Goal: Task Accomplishment & Management: Complete application form

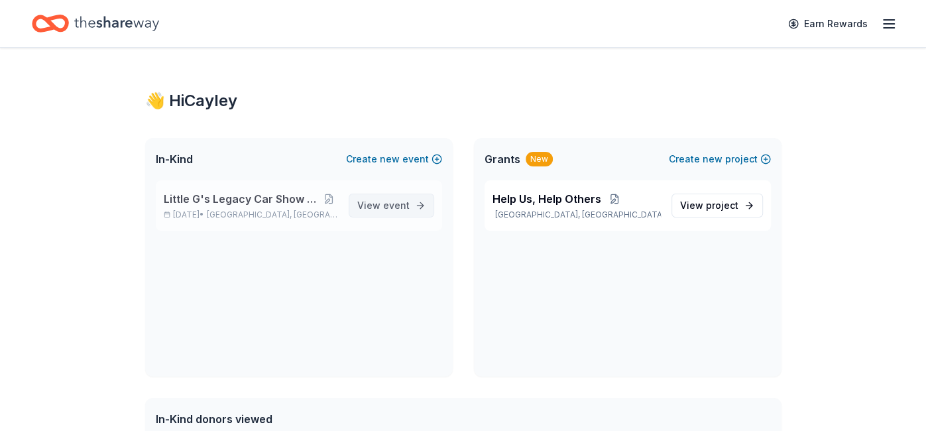
click at [360, 205] on span "View event" at bounding box center [383, 205] width 52 height 16
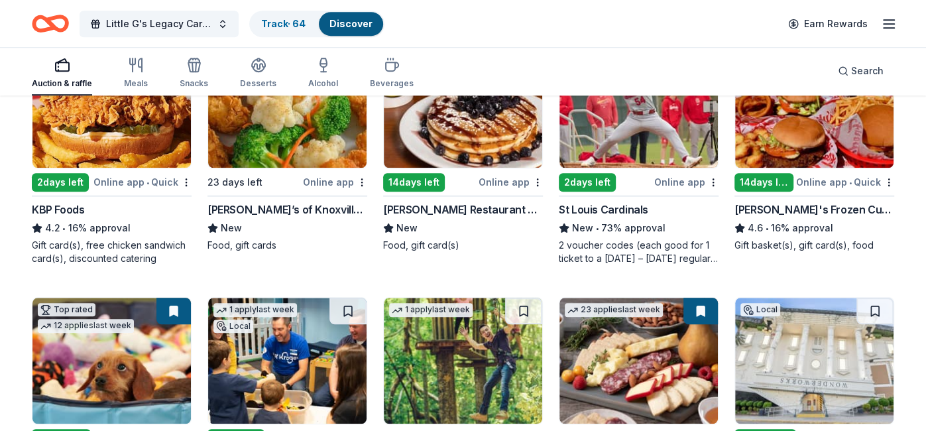
scroll to position [728, 0]
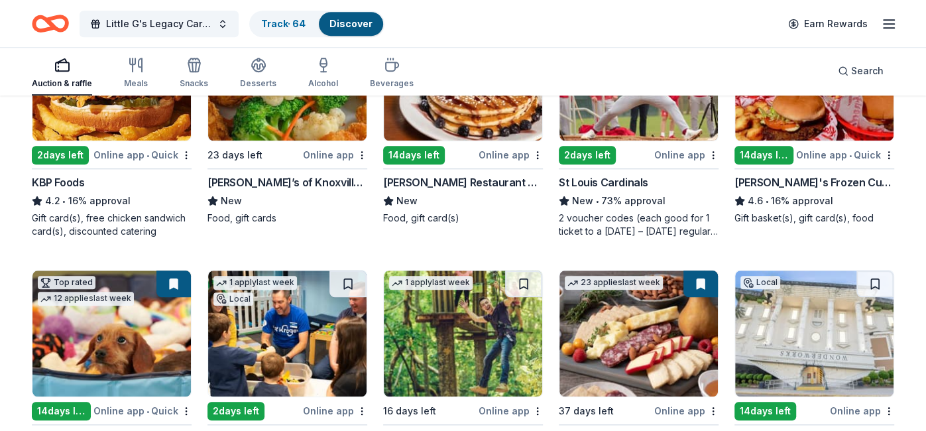
click at [451, 178] on div "Collier Restaurant Group" at bounding box center [463, 182] width 160 height 16
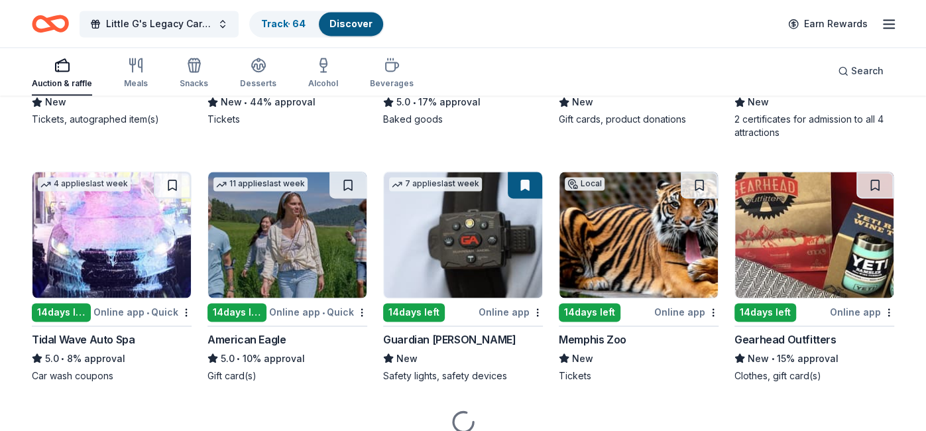
scroll to position [1342, 0]
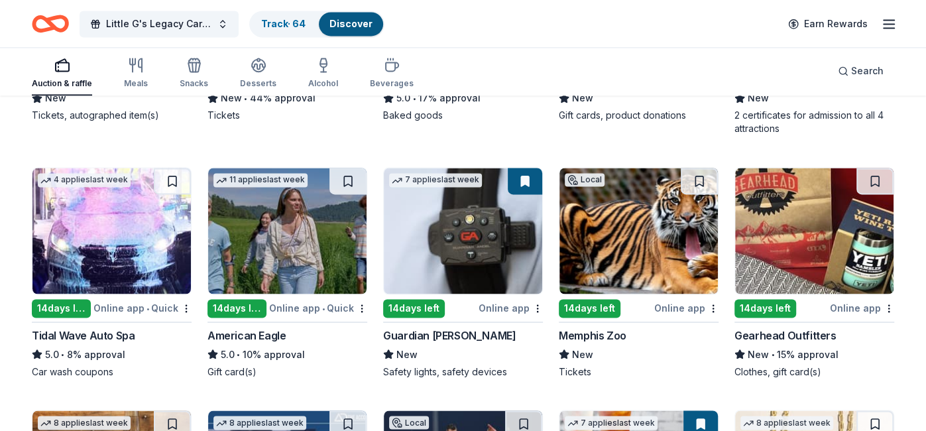
click at [317, 313] on div "11 applies last week 14 days left Online app • Quick American Eagle 5.0 • 10% a…" at bounding box center [287, 272] width 160 height 211
click at [351, 187] on button at bounding box center [347, 181] width 37 height 27
click at [351, 187] on button at bounding box center [349, 181] width 34 height 27
click at [351, 184] on button at bounding box center [349, 181] width 34 height 27
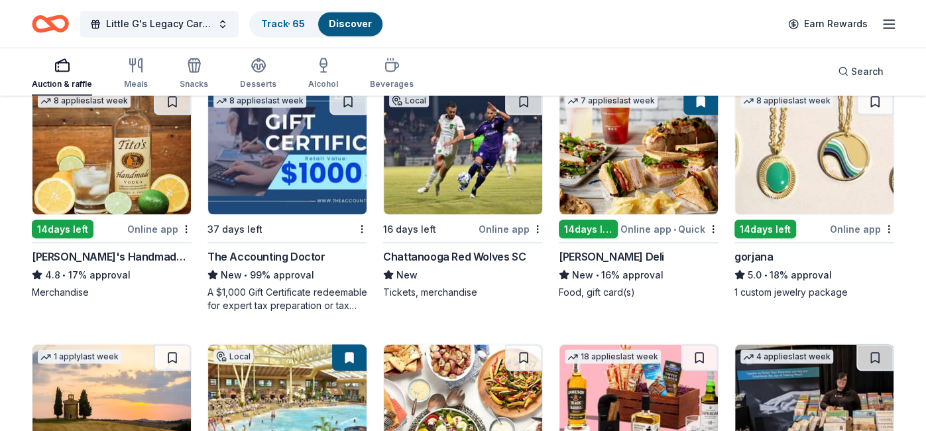
scroll to position [1665, 0]
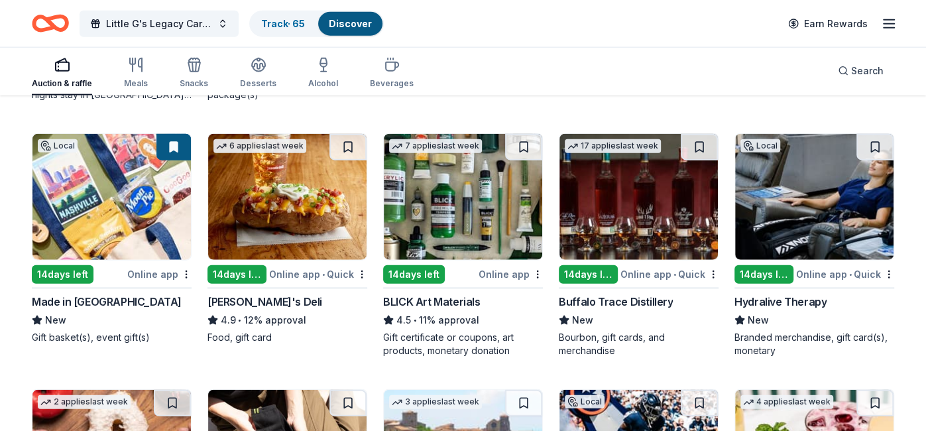
scroll to position [2133, 0]
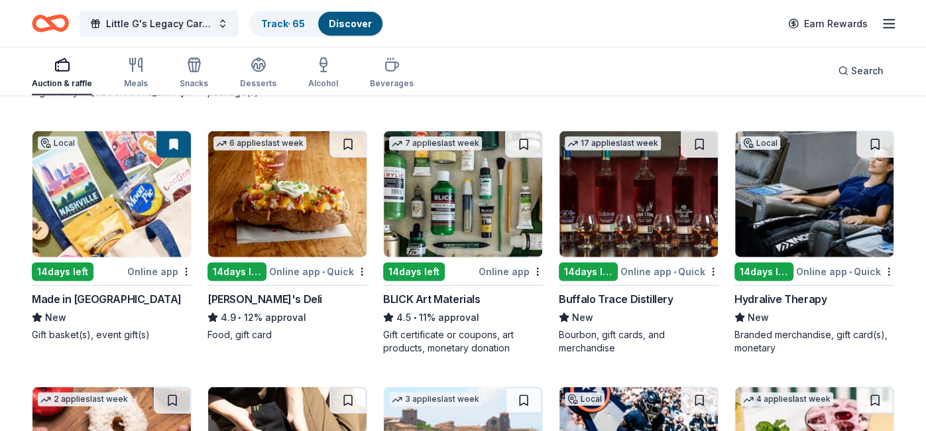
click at [81, 298] on div "Made in [GEOGRAPHIC_DATA]" at bounding box center [107, 299] width 150 height 16
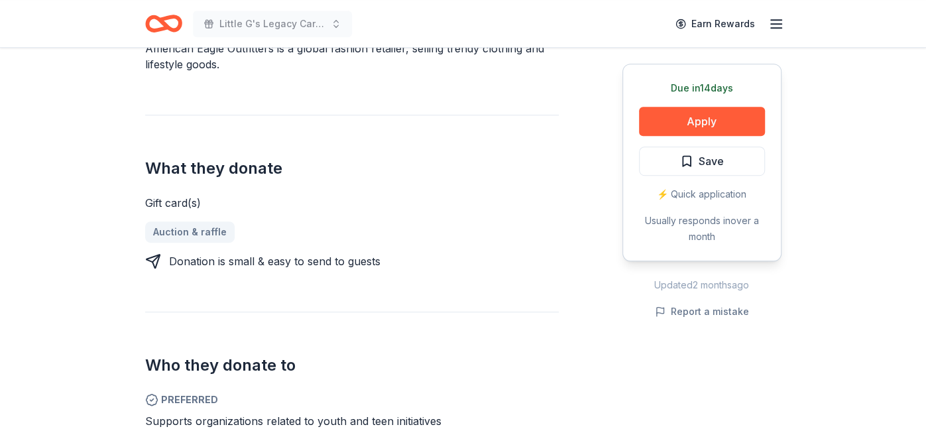
scroll to position [439, 0]
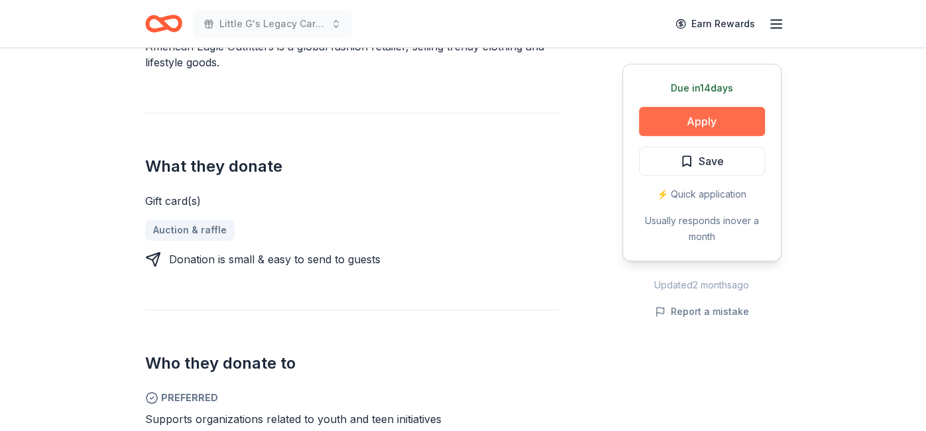
click at [655, 111] on button "Apply" at bounding box center [702, 121] width 126 height 29
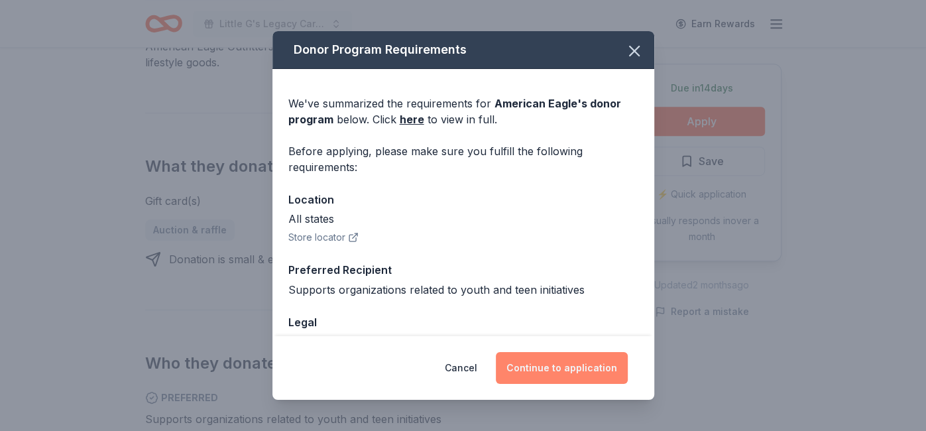
click at [578, 352] on button "Continue to application" at bounding box center [562, 368] width 132 height 32
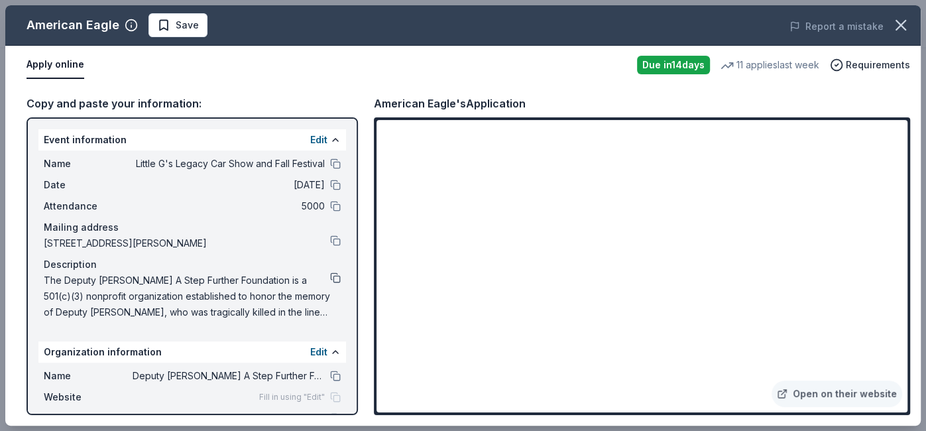
click at [337, 274] on button at bounding box center [335, 277] width 11 height 11
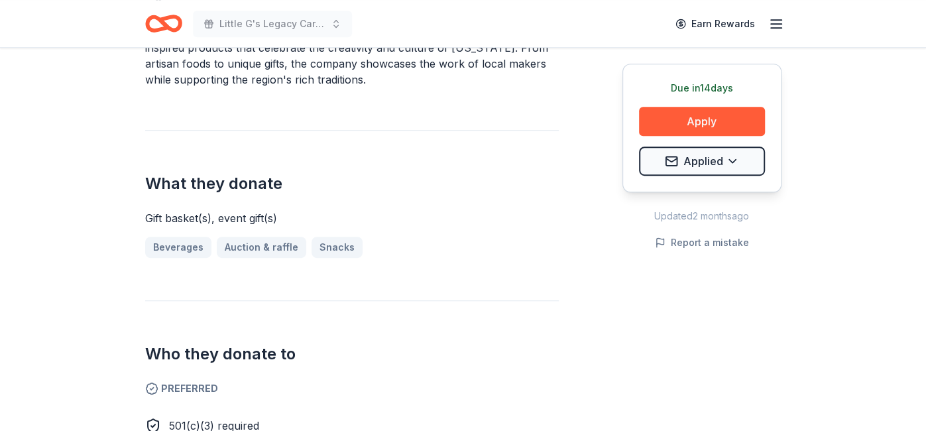
scroll to position [447, 0]
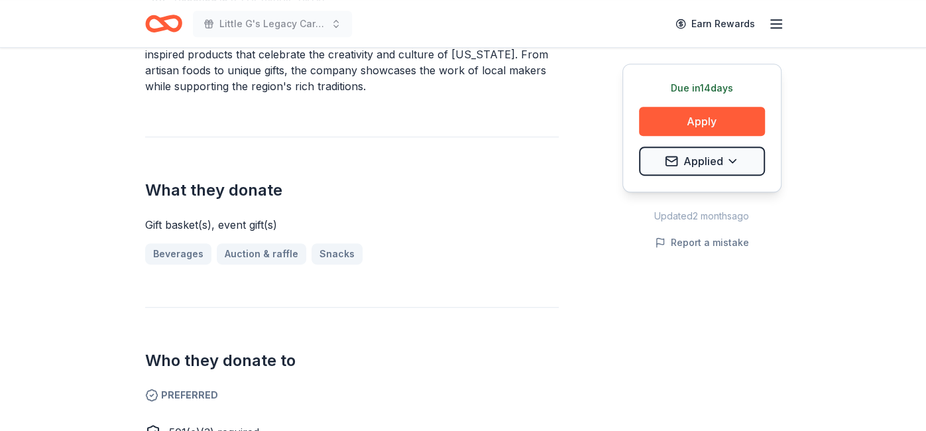
click at [707, 94] on div "Due [DATE]" at bounding box center [702, 88] width 126 height 16
click at [704, 105] on div "Due [DATE] Apply Applied" at bounding box center [701, 128] width 159 height 129
click at [708, 127] on button "Apply" at bounding box center [702, 121] width 126 height 29
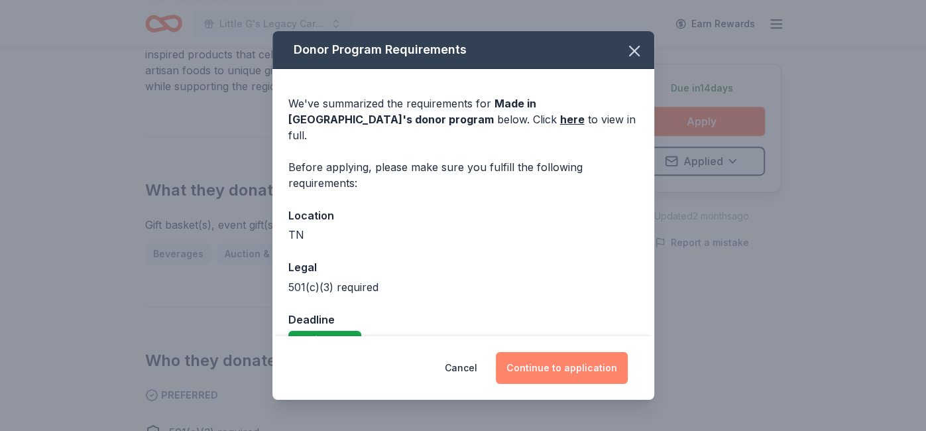
click at [531, 371] on button "Continue to application" at bounding box center [562, 368] width 132 height 32
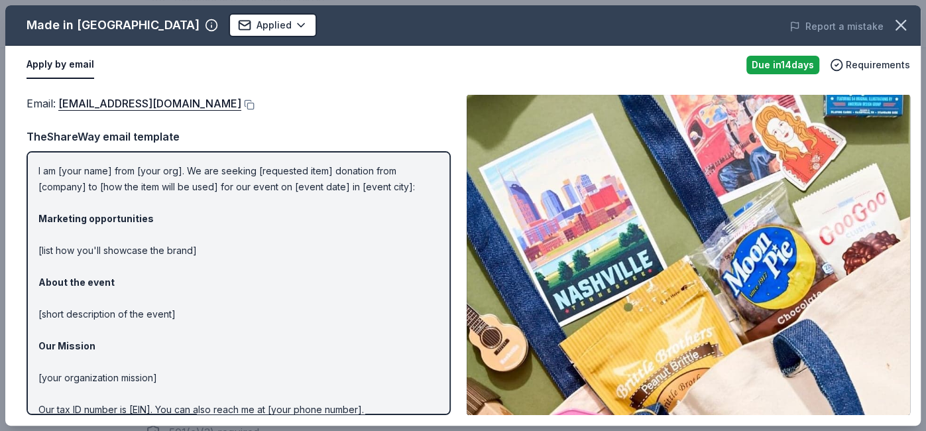
scroll to position [35, 0]
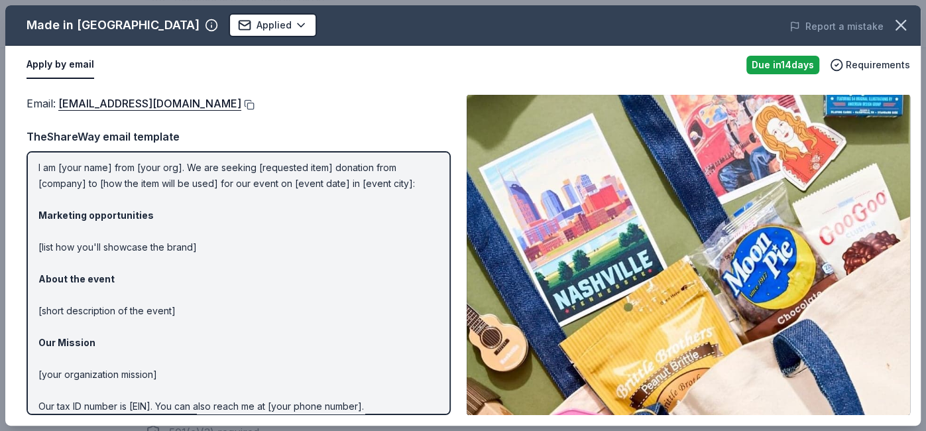
click at [241, 101] on button at bounding box center [247, 104] width 13 height 11
